Goal: Task Accomplishment & Management: Complete application form

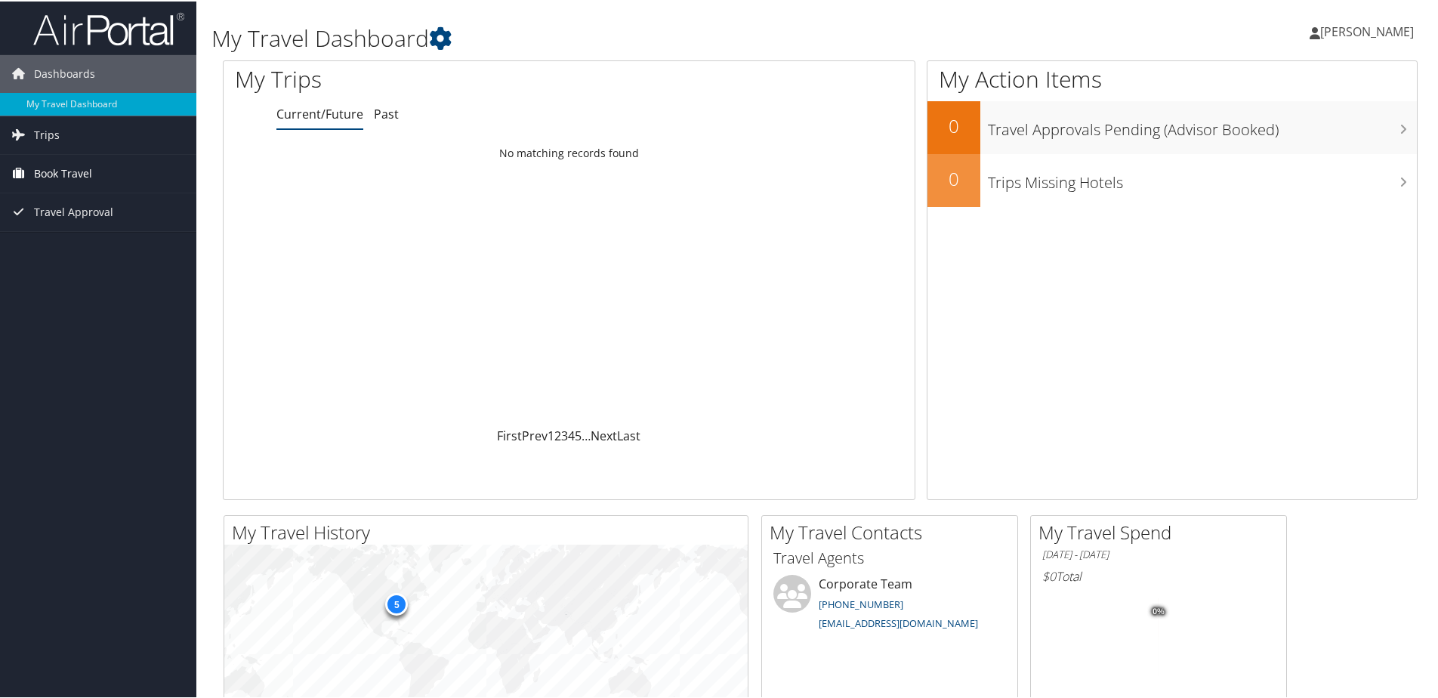
drag, startPoint x: 30, startPoint y: 167, endPoint x: 40, endPoint y: 170, distance: 10.3
click at [32, 167] on link "Book Travel" at bounding box center [98, 172] width 196 height 38
click at [100, 226] on link "Approval Request (Beta)" at bounding box center [98, 225] width 196 height 23
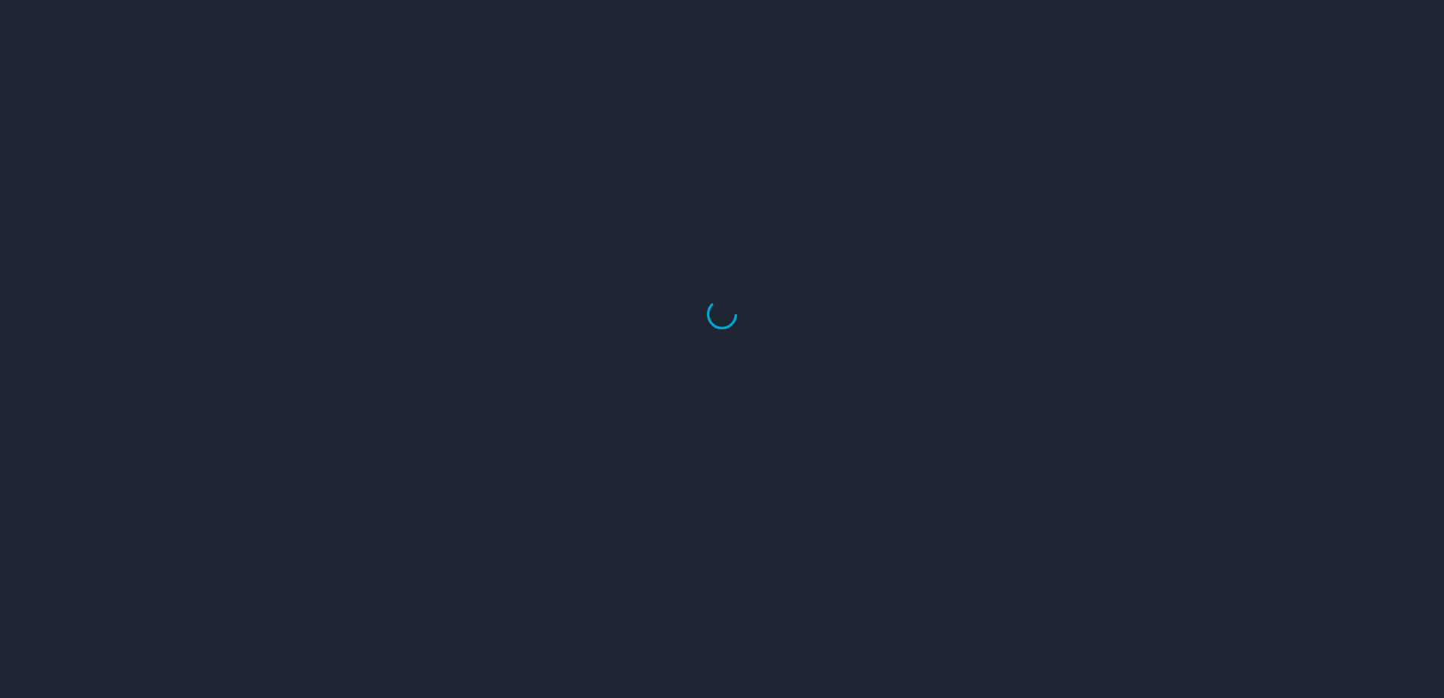
select select "US"
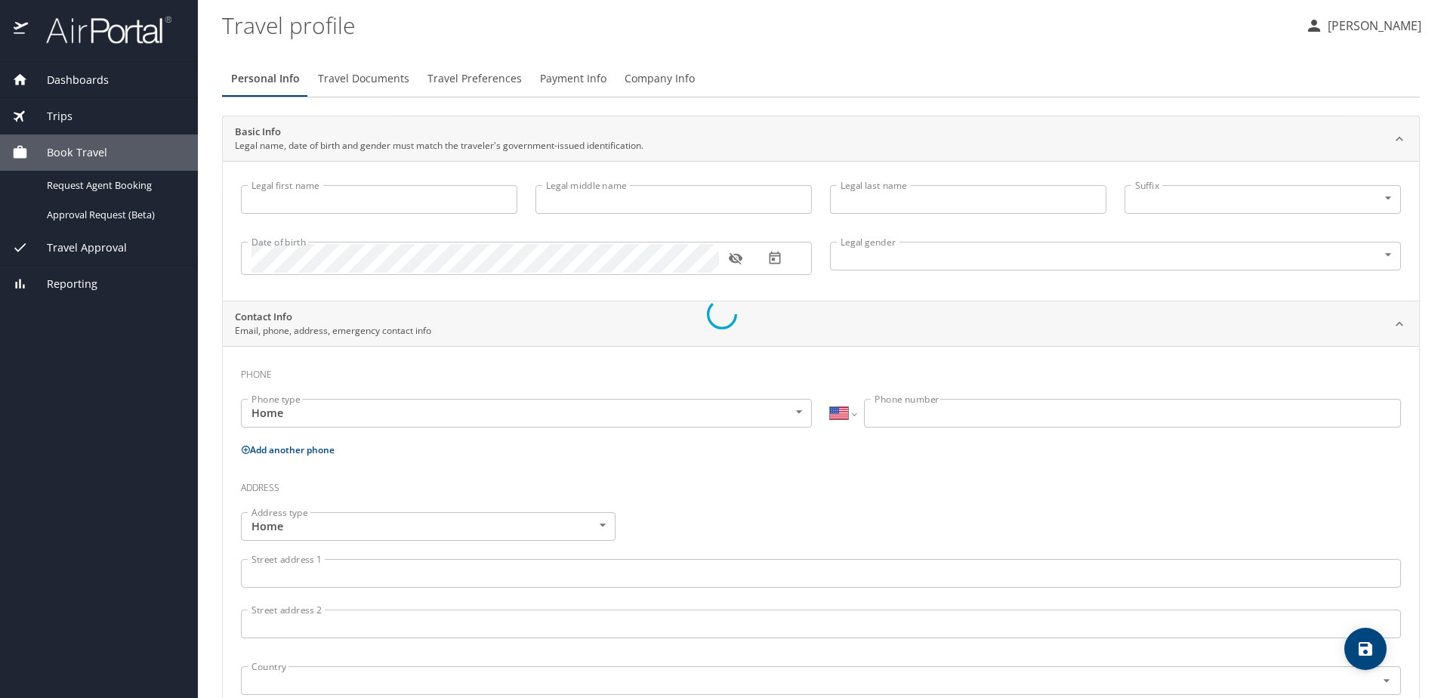
type input "Avinash"
type input "Narayanamoorthy"
type input "Male"
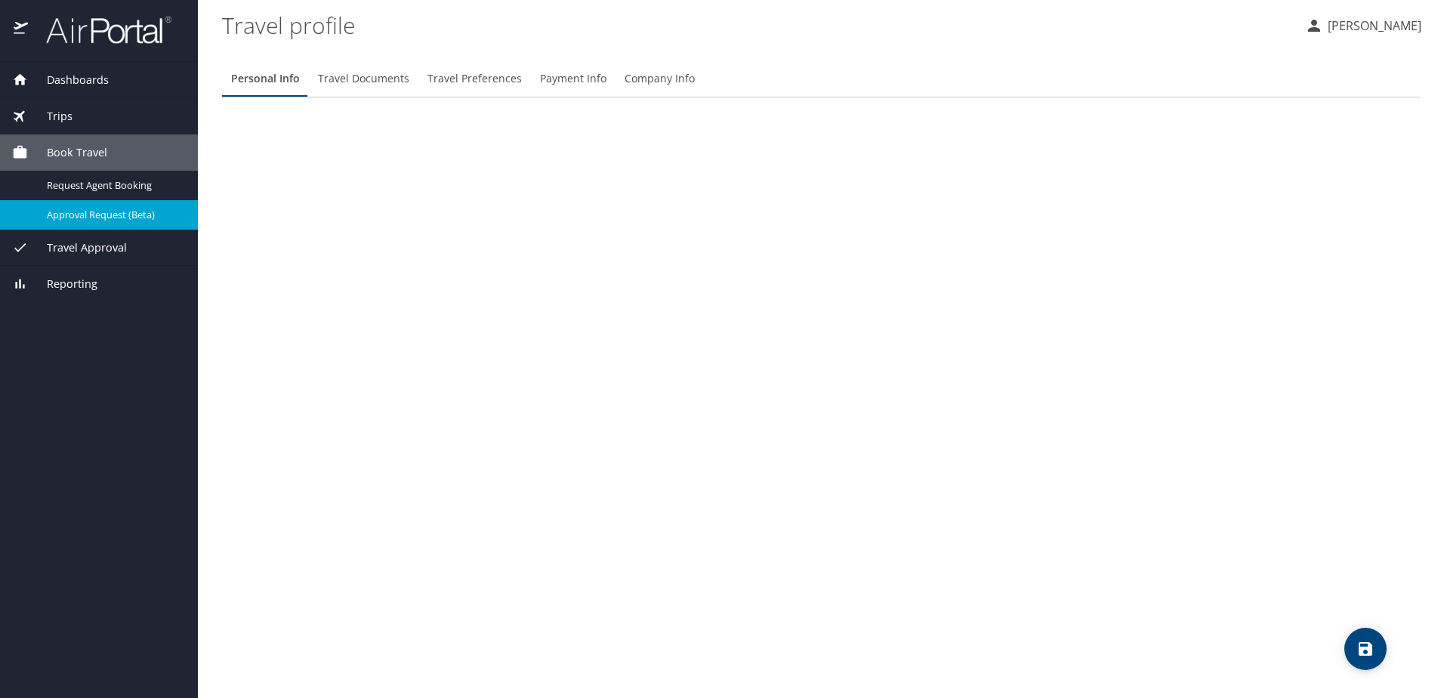
select select "US"
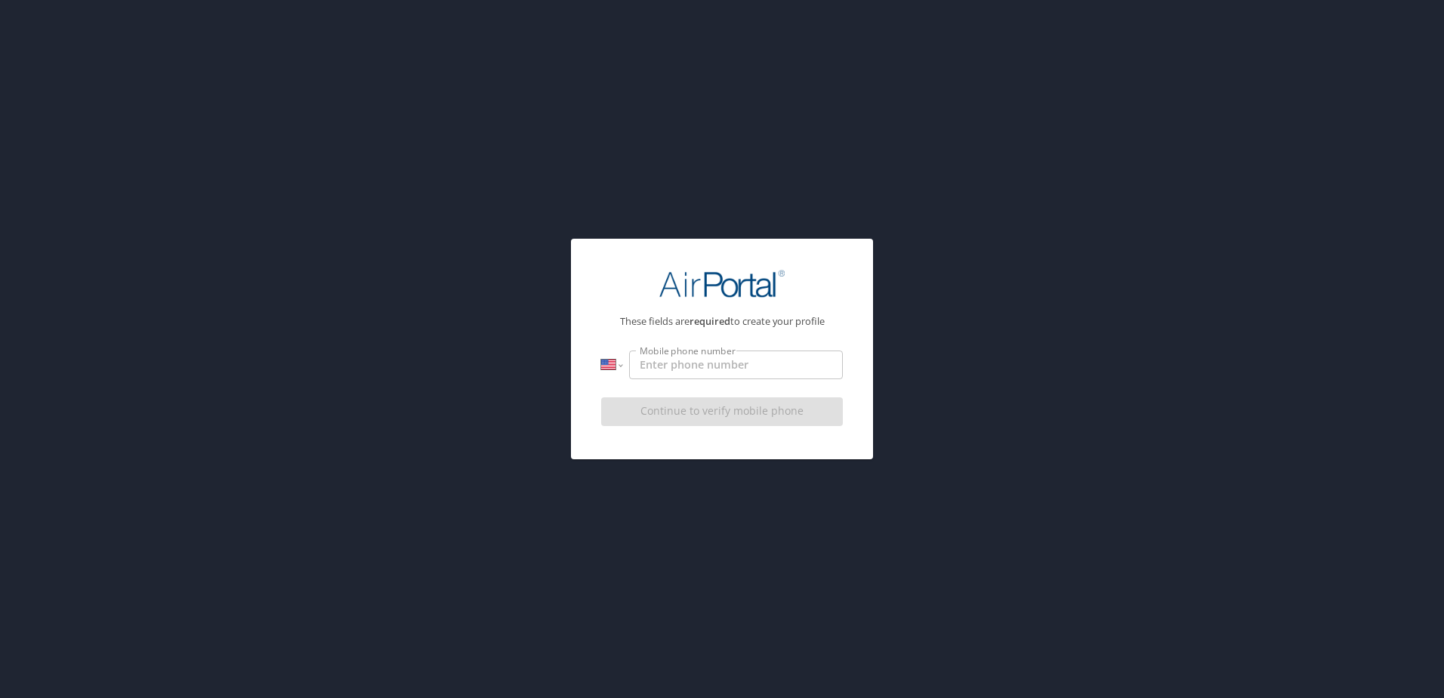
drag, startPoint x: 681, startPoint y: 326, endPoint x: 856, endPoint y: 322, distance: 175.3
click at [856, 322] on div "These fields are required to create your profile International Afghanistan Ålan…" at bounding box center [722, 346] width 278 height 190
drag, startPoint x: 856, startPoint y: 322, endPoint x: 724, endPoint y: 365, distance: 139.0
click at [724, 365] on input "Mobile phone number" at bounding box center [736, 365] width 214 height 29
type input "(614) 327-7404"
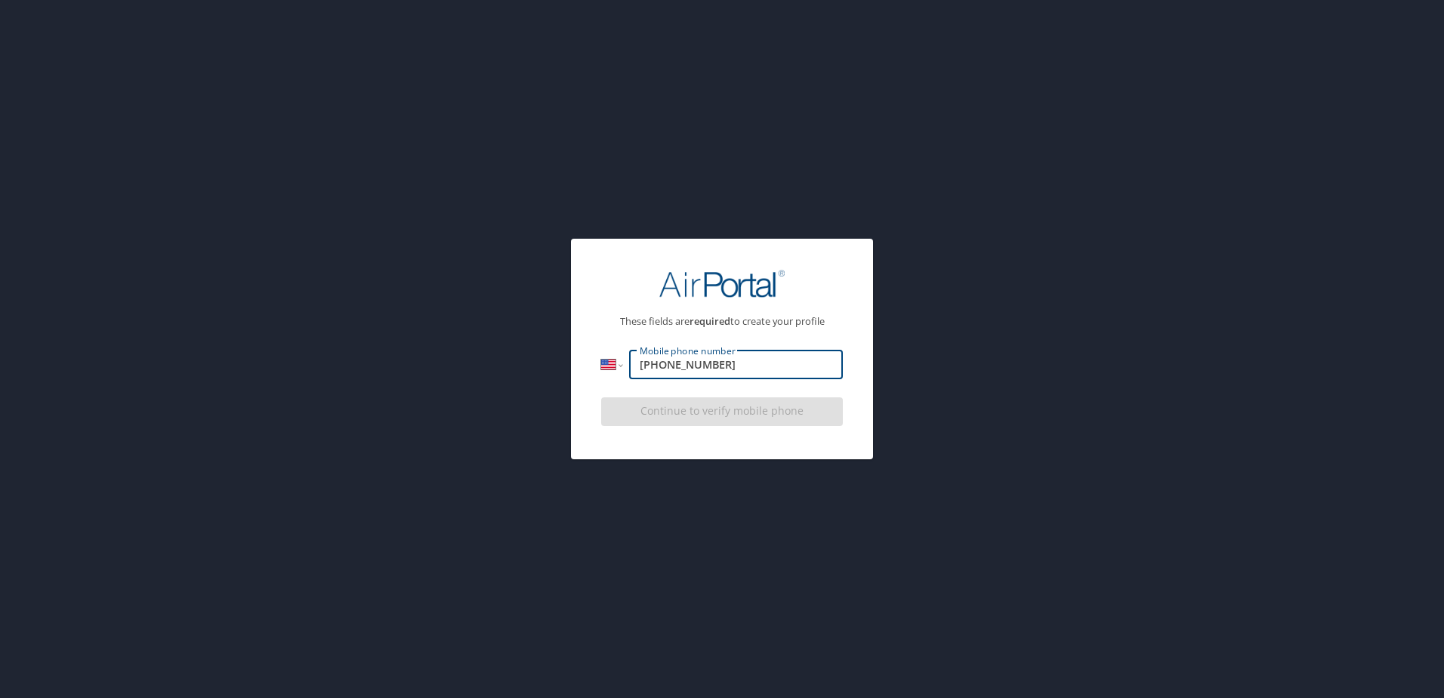
click at [743, 411] on div "Continue to verify mobile phone" at bounding box center [722, 416] width 242 height 51
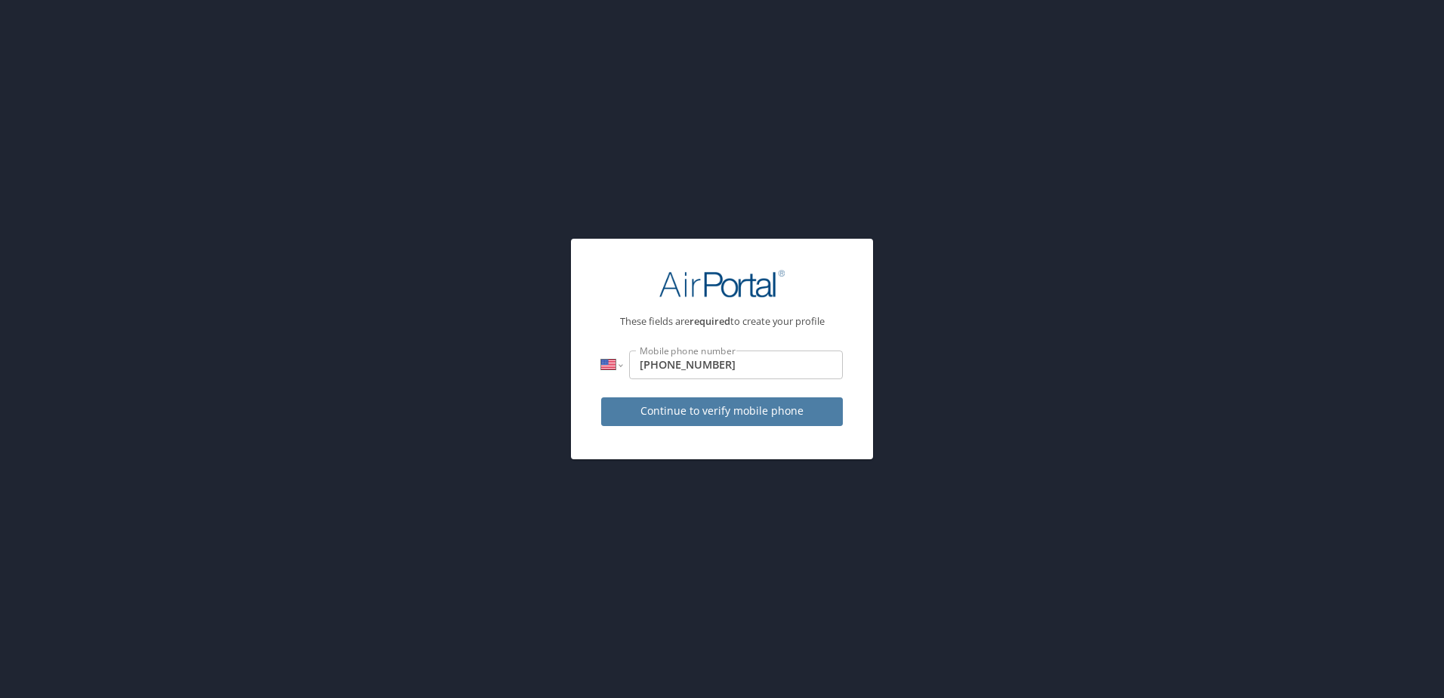
click at [743, 411] on span "Continue to verify mobile phone" at bounding box center [722, 411] width 218 height 19
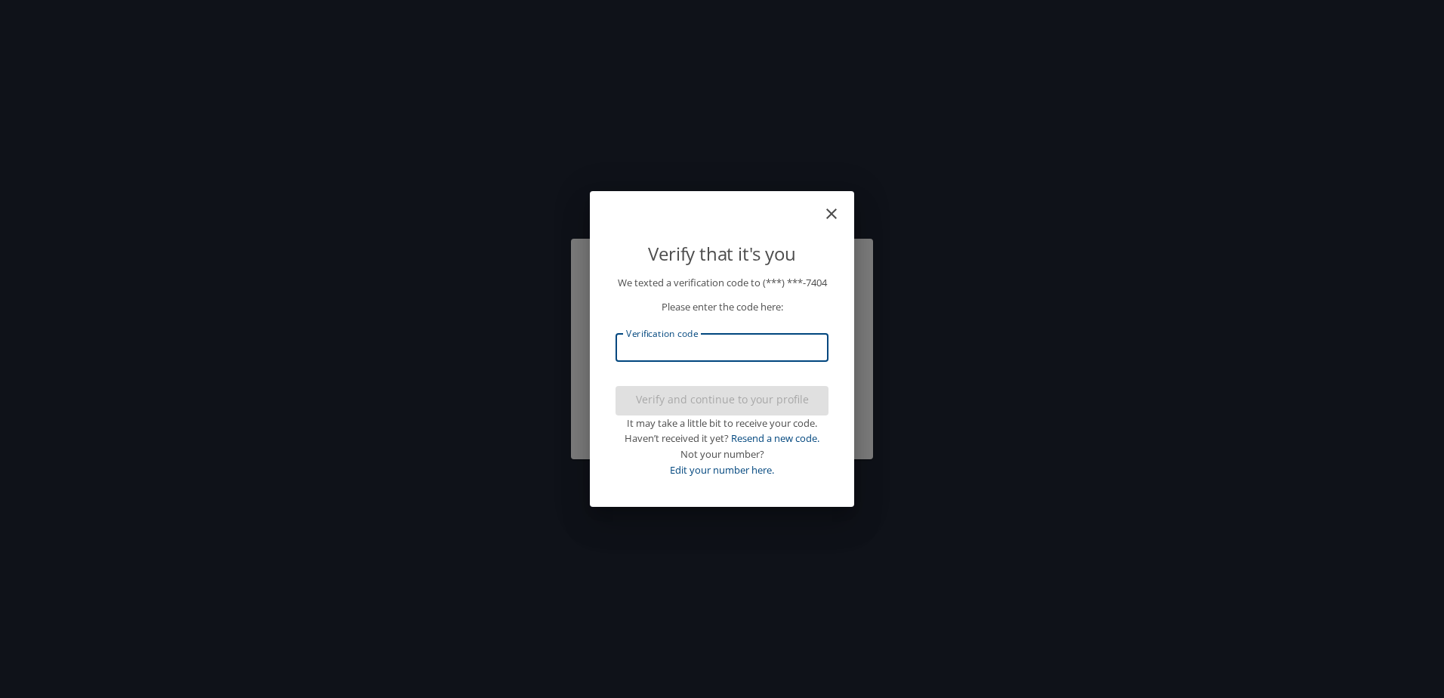
click at [782, 351] on input "Verification code" at bounding box center [722, 347] width 213 height 29
type input "138689"
click at [755, 409] on span "Verify and continue to your profile" at bounding box center [722, 400] width 189 height 19
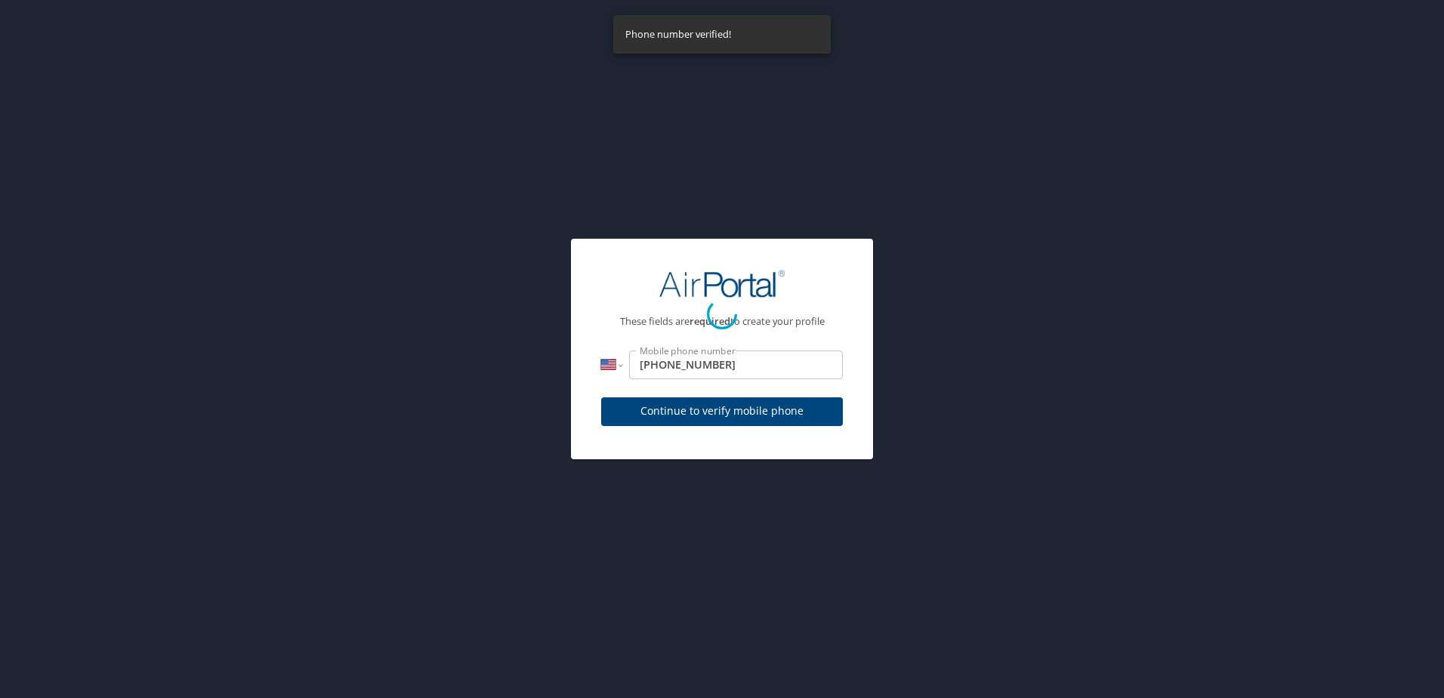
select select "US"
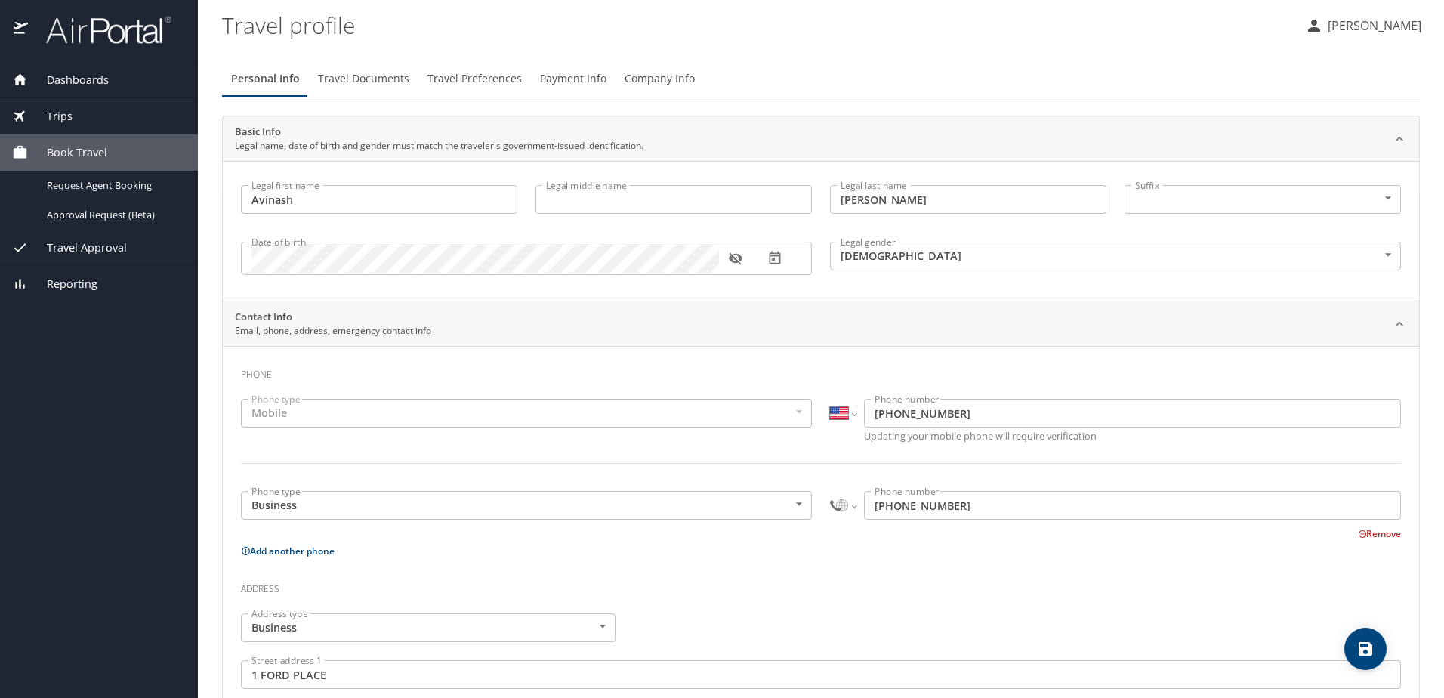
click at [69, 112] on span "Trips" at bounding box center [50, 116] width 45 height 17
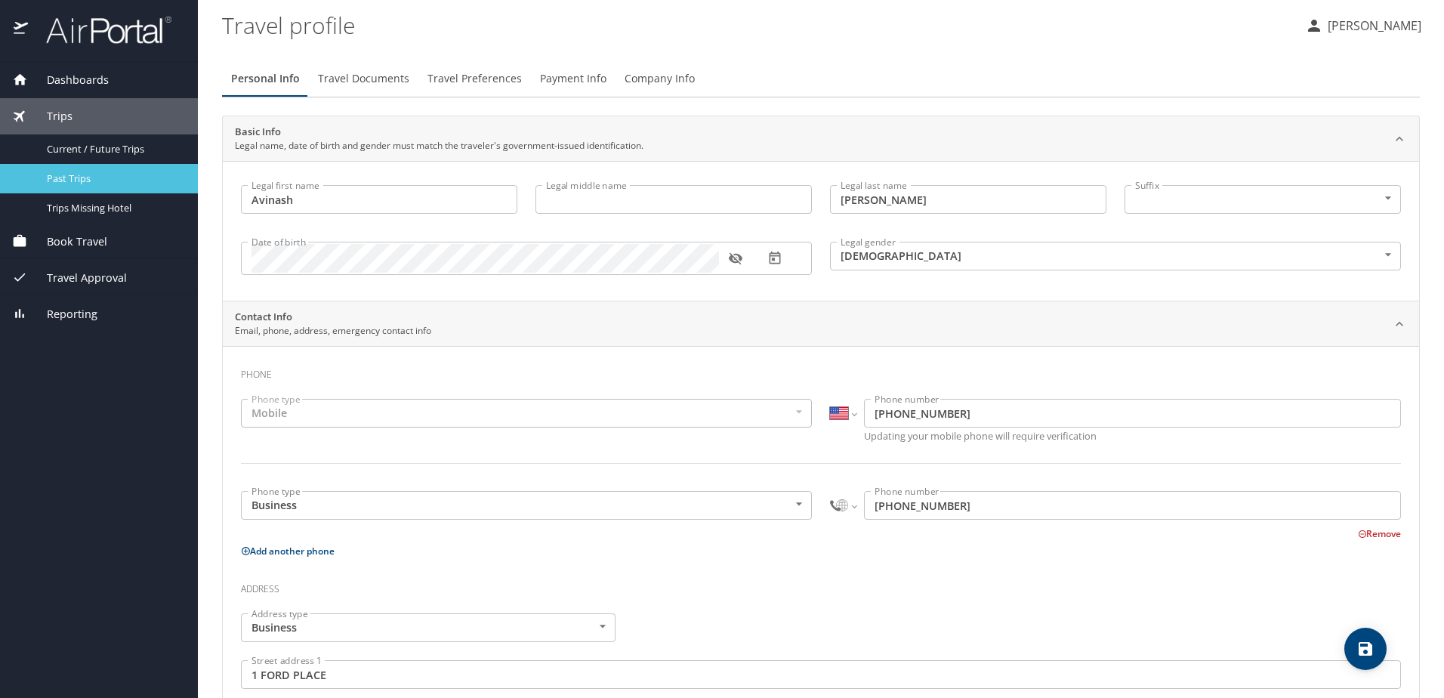
click at [82, 181] on span "Past Trips" at bounding box center [113, 178] width 133 height 14
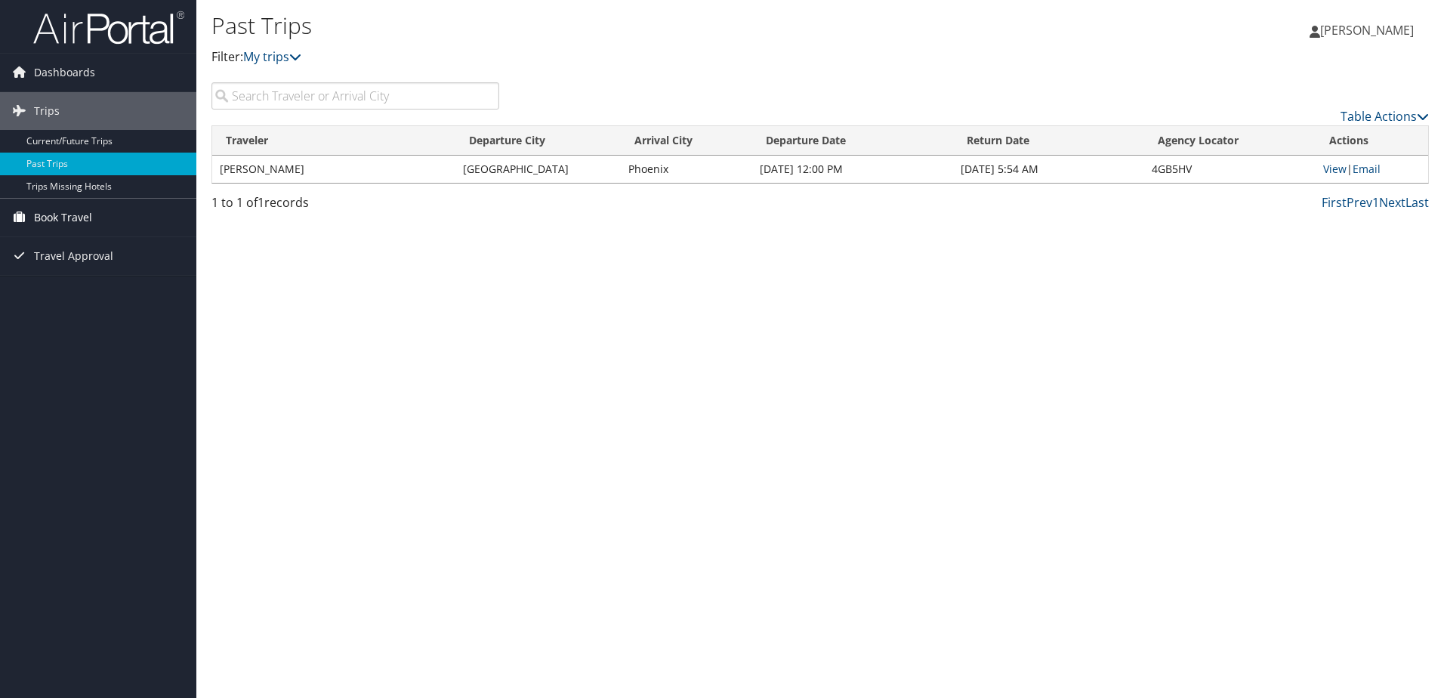
click at [83, 212] on span "Book Travel" at bounding box center [63, 218] width 58 height 38
click at [102, 244] on link "Agent Booking Request" at bounding box center [98, 247] width 196 height 23
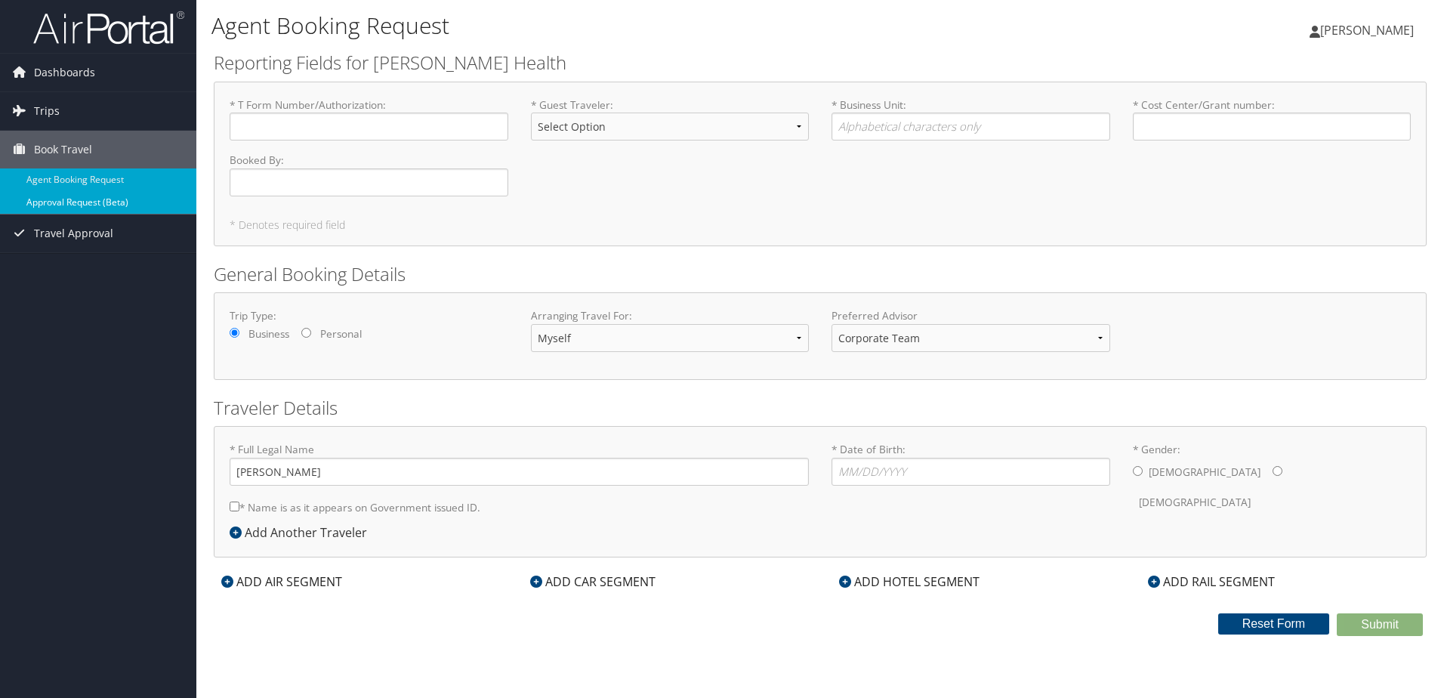
click at [62, 206] on link "Approval Request (Beta)" at bounding box center [98, 202] width 196 height 23
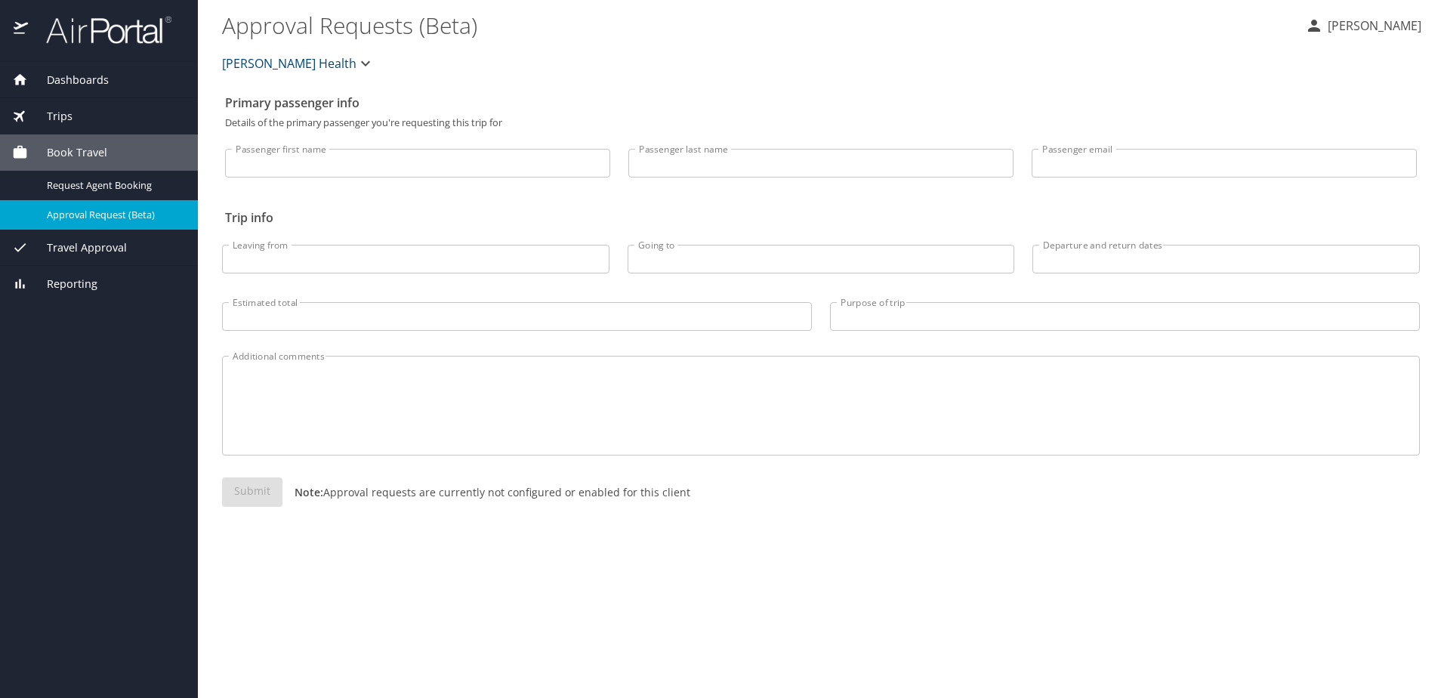
click at [1098, 403] on textarea "Additional comments" at bounding box center [821, 406] width 1177 height 72
click at [1117, 587] on div "Primary passenger info Details of the primary passenger you're requesting this …" at bounding box center [821, 393] width 1198 height 610
click at [82, 82] on span "Dashboards" at bounding box center [68, 80] width 81 height 17
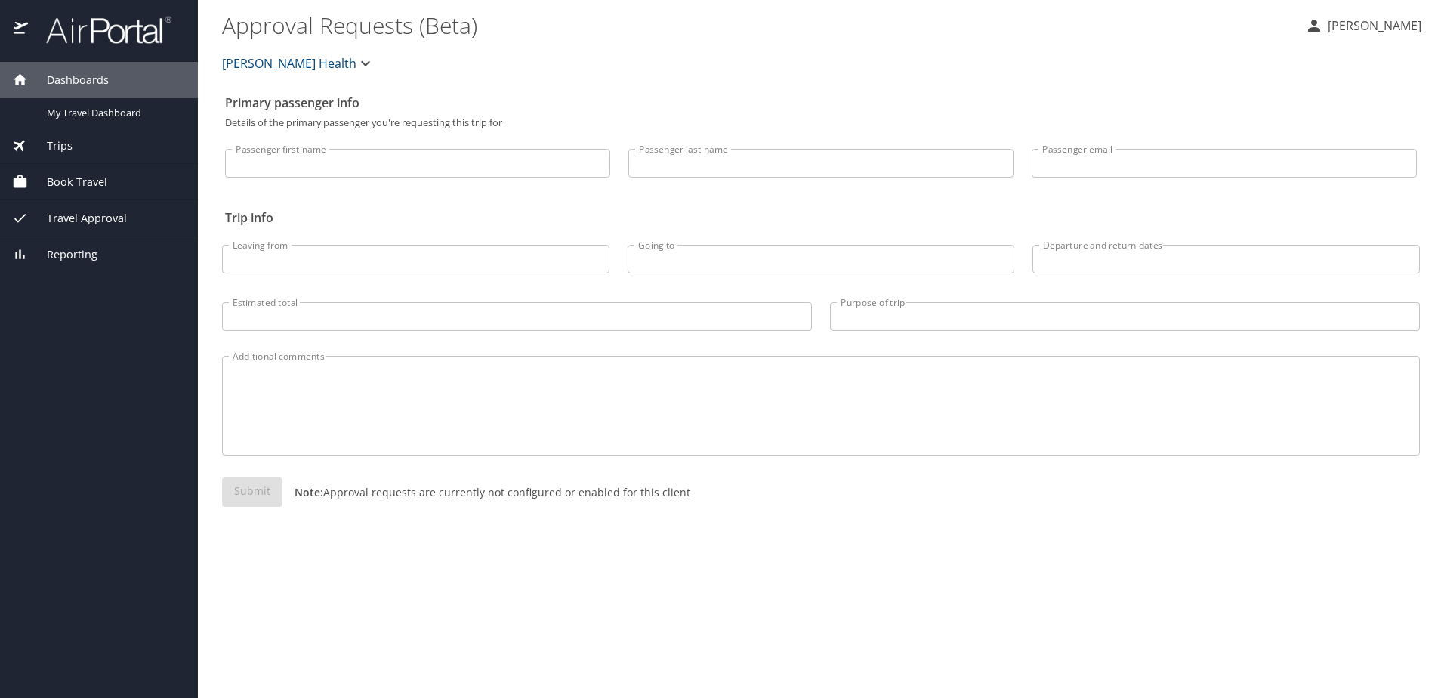
click at [29, 81] on span "Dashboards" at bounding box center [68, 80] width 81 height 17
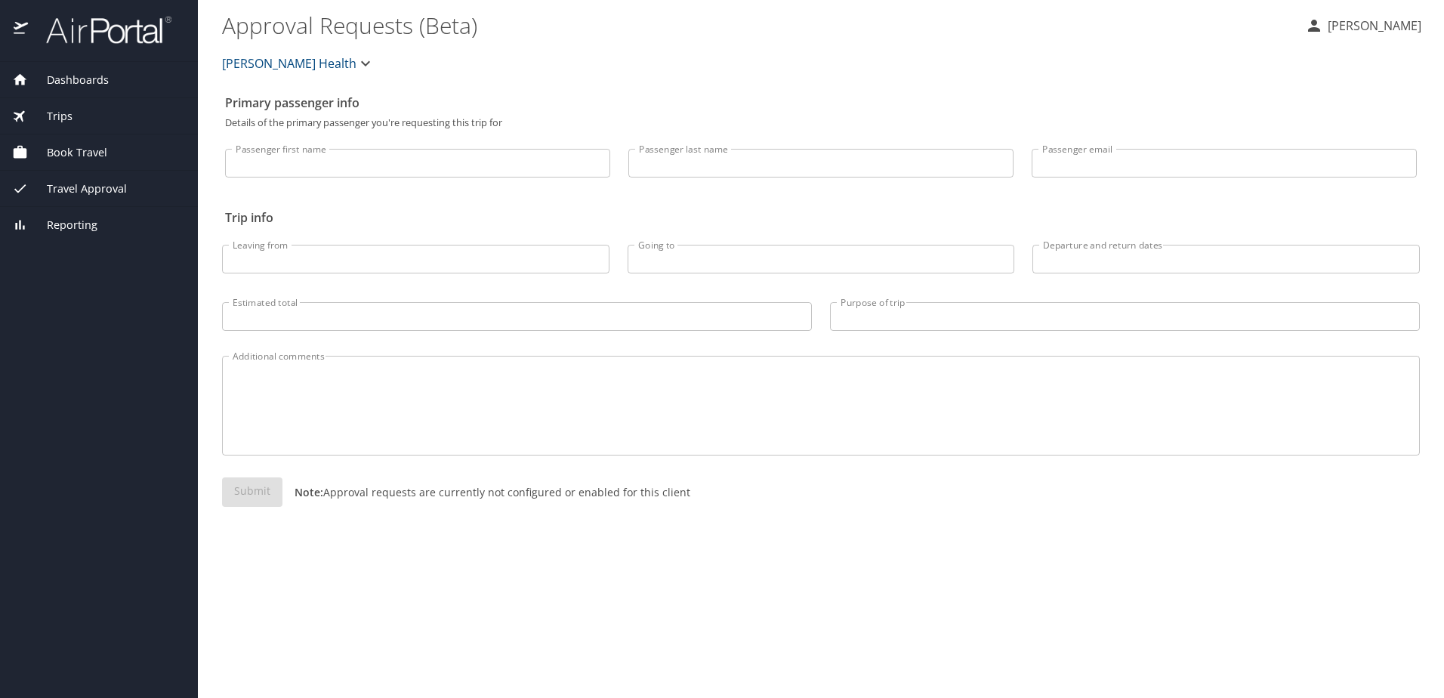
click at [20, 76] on icon at bounding box center [20, 79] width 13 height 11
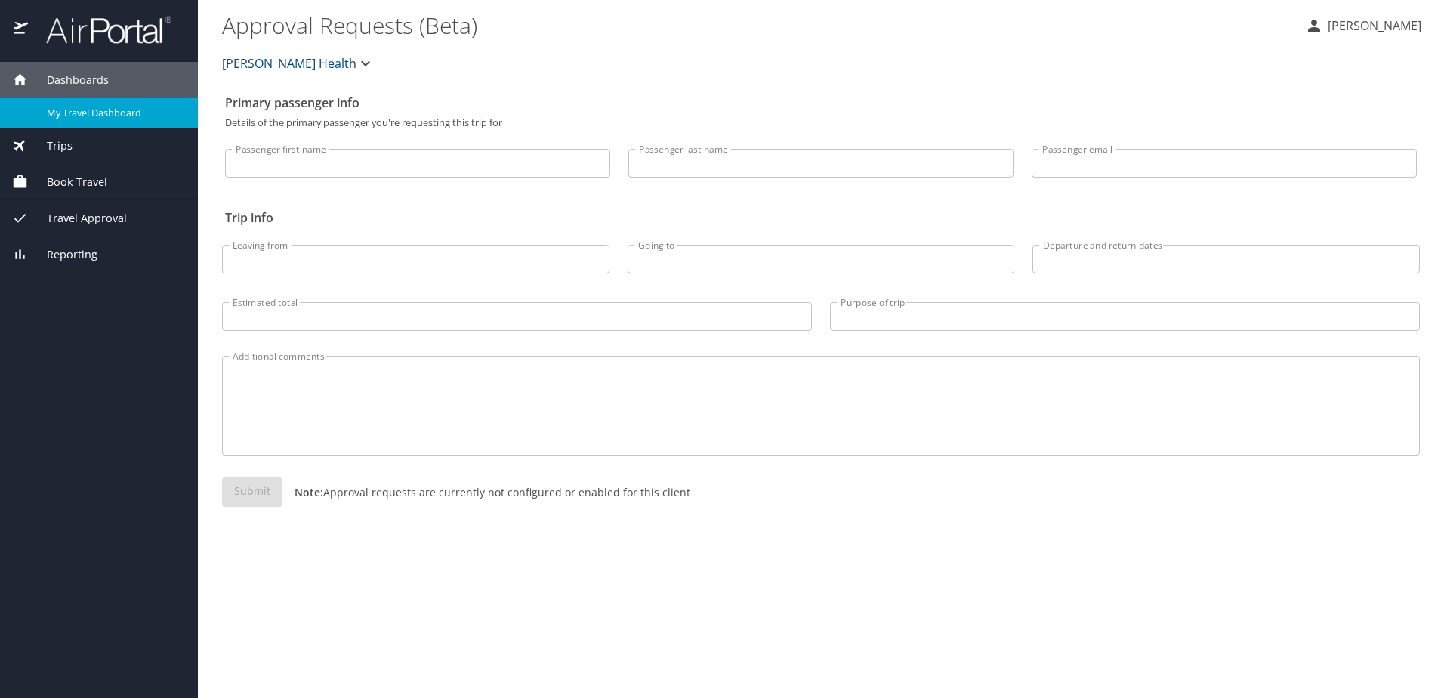
click at [98, 112] on span "My Travel Dashboard" at bounding box center [113, 113] width 133 height 14
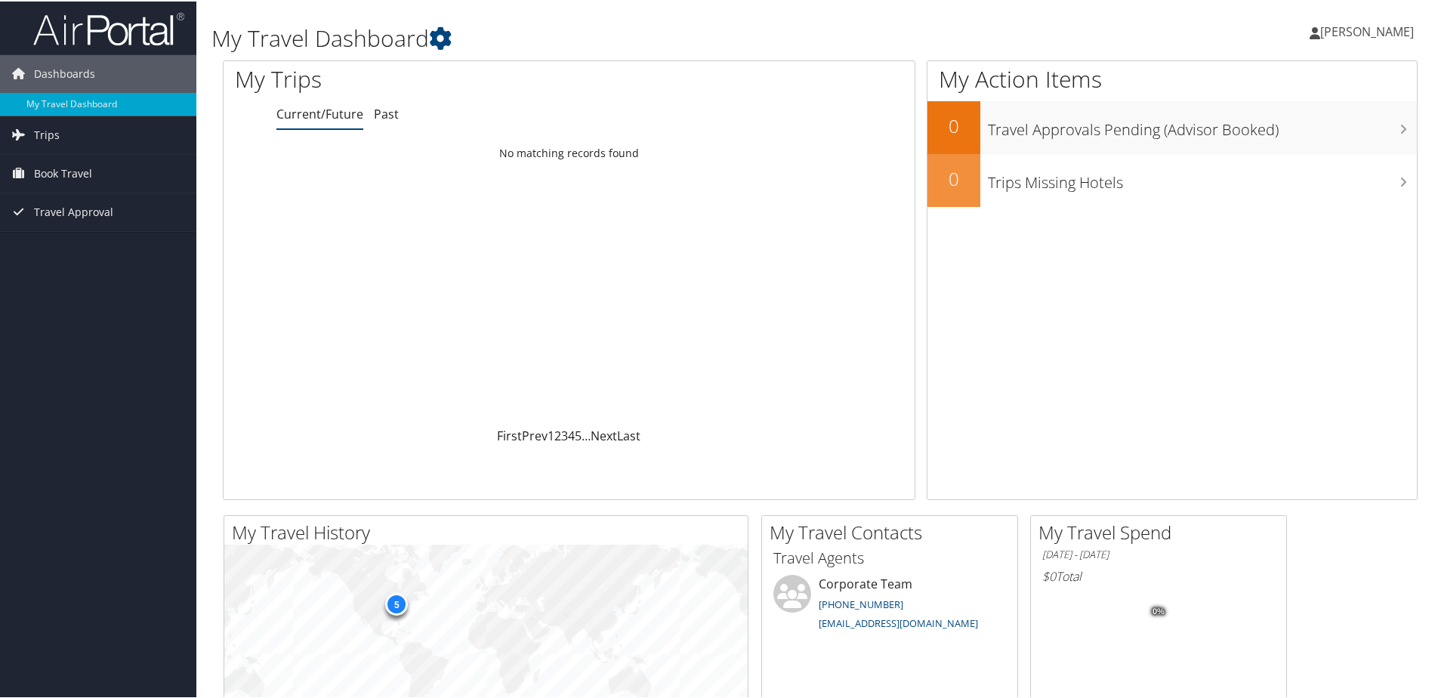
click at [49, 172] on span "Book Travel" at bounding box center [63, 172] width 58 height 38
